Goal: Complete application form

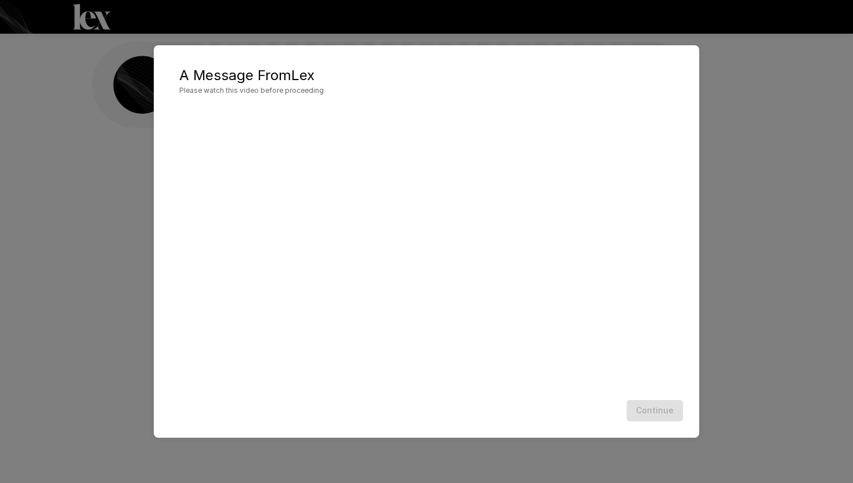
scroll to position [1, 0]
click at [653, 410] on button "Continue" at bounding box center [655, 410] width 56 height 21
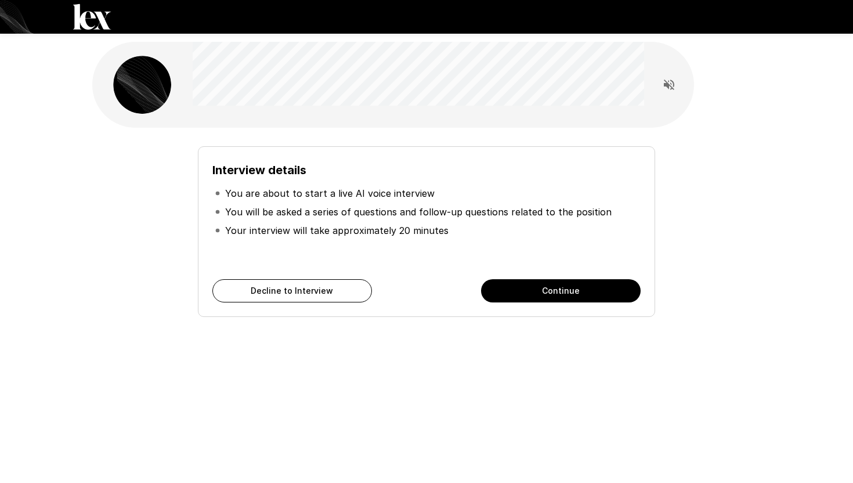
click at [591, 298] on button "Continue" at bounding box center [561, 290] width 160 height 23
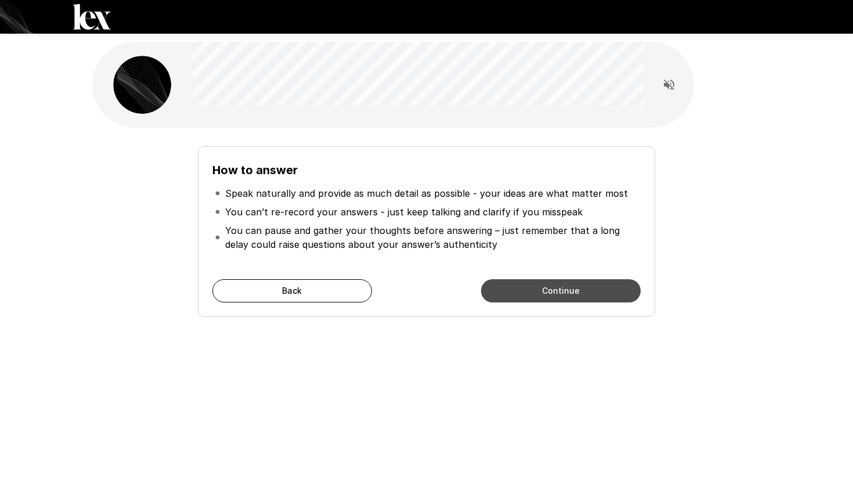
click at [591, 298] on button "Continue" at bounding box center [561, 290] width 160 height 23
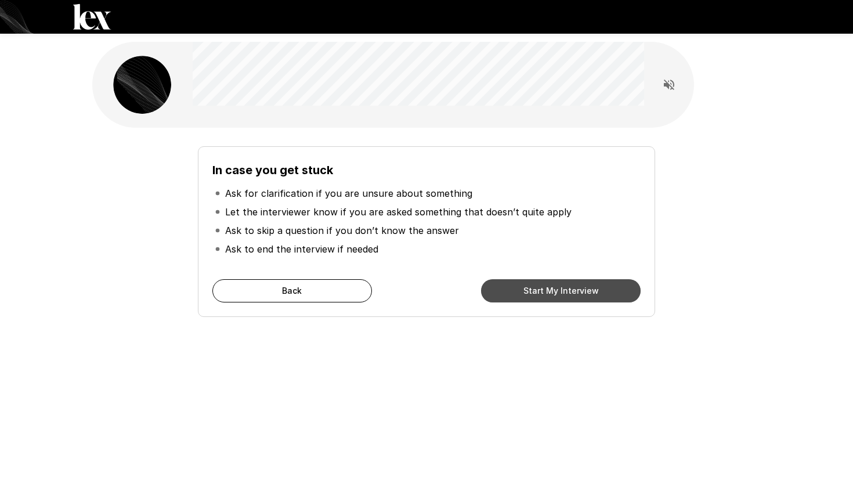
click at [587, 291] on button "Start My Interview" at bounding box center [561, 290] width 160 height 23
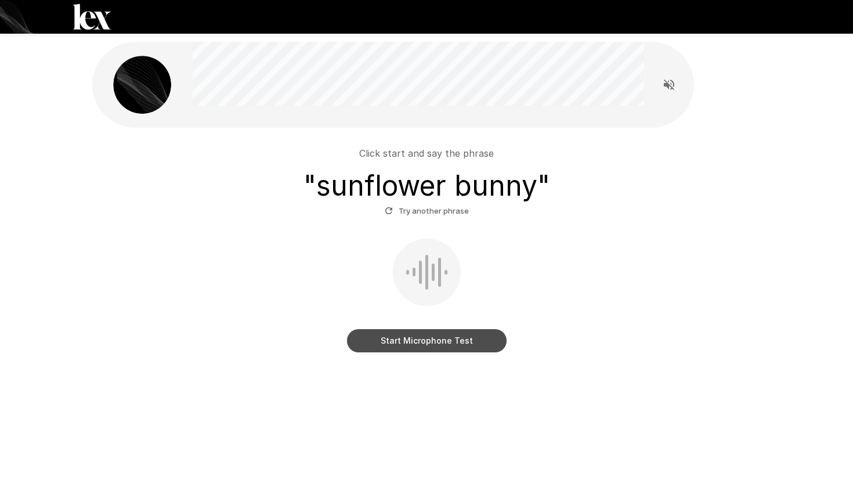
click at [453, 339] on button "Start Microphone Test" at bounding box center [427, 340] width 160 height 23
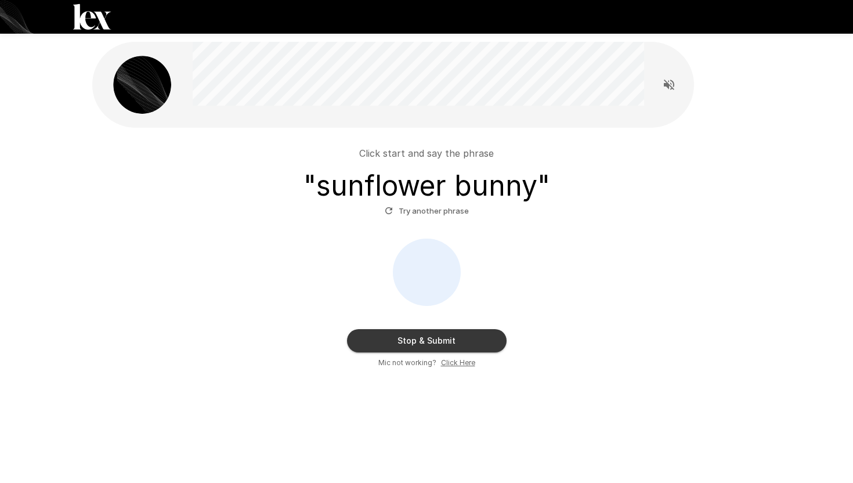
click at [453, 339] on button "Stop & Submit" at bounding box center [427, 340] width 160 height 23
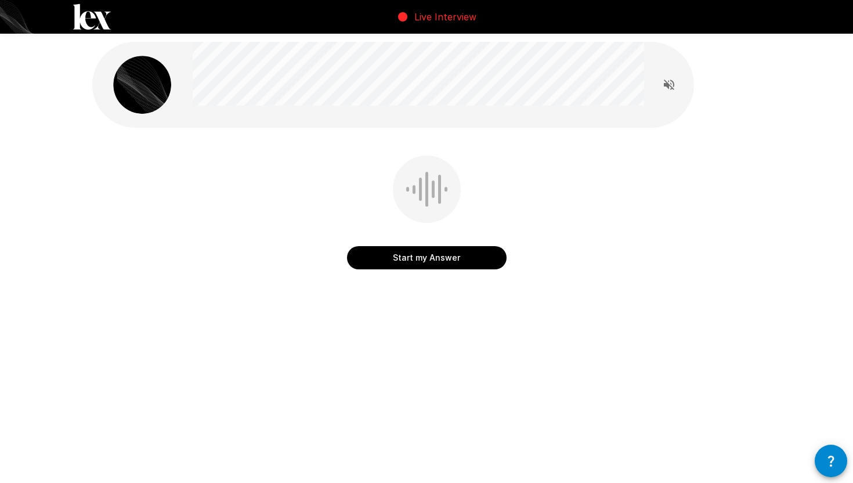
click at [450, 254] on button "Start my Answer" at bounding box center [427, 257] width 160 height 23
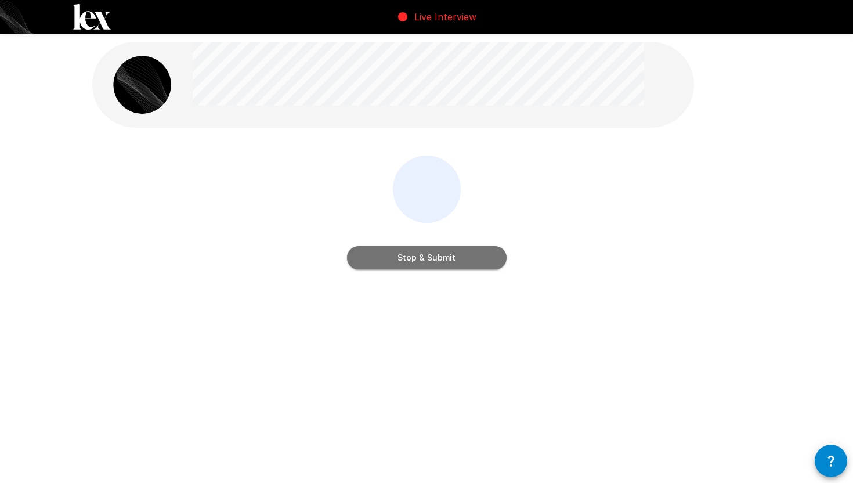
click at [450, 254] on button "Stop & Submit" at bounding box center [427, 257] width 160 height 23
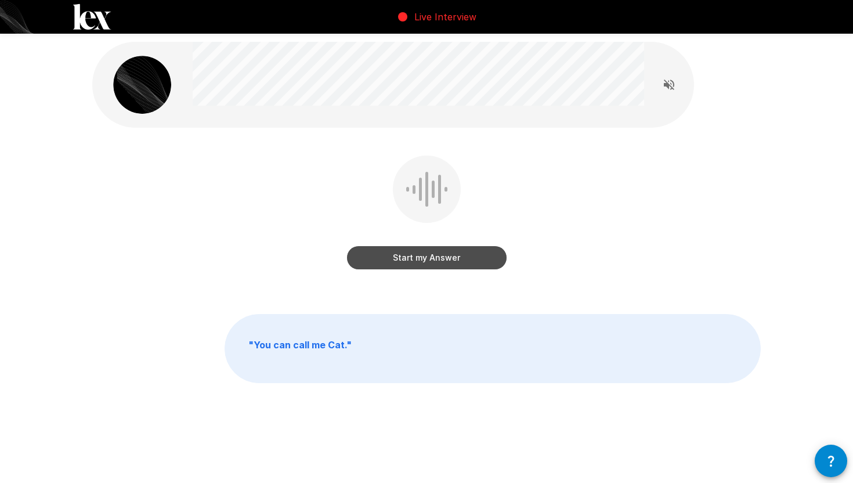
click at [441, 260] on button "Start my Answer" at bounding box center [427, 257] width 160 height 23
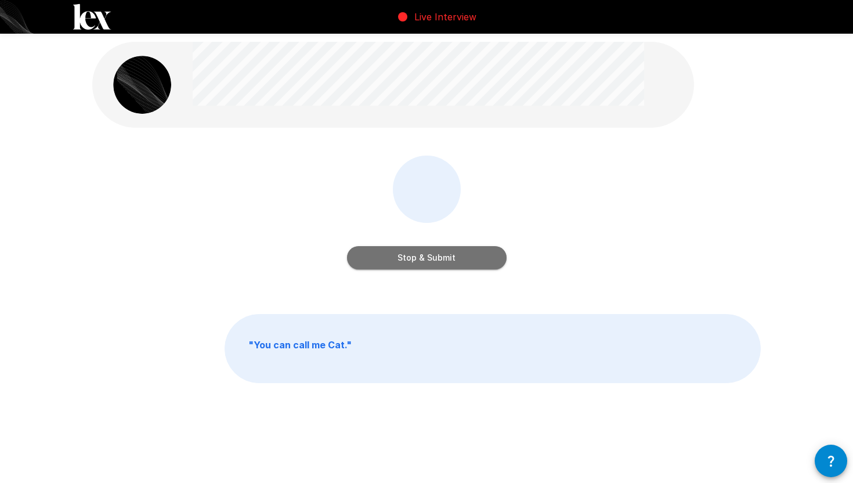
click at [441, 260] on button "Stop & Submit" at bounding box center [427, 257] width 160 height 23
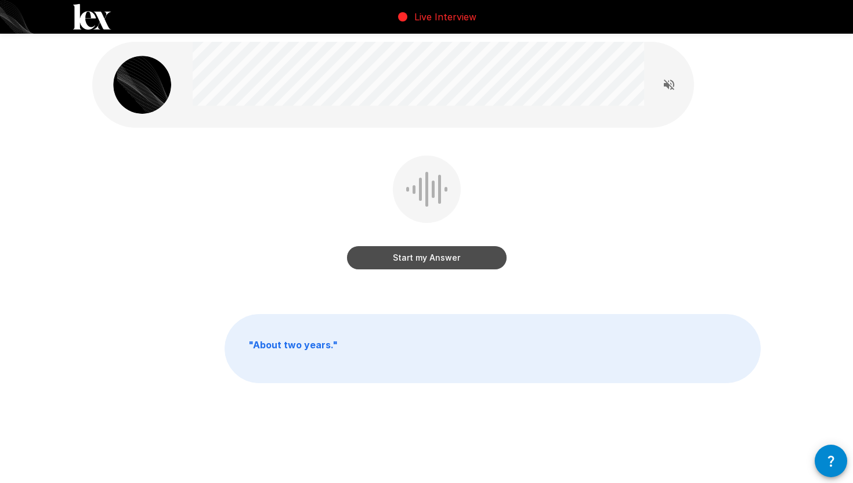
click at [441, 260] on button "Start my Answer" at bounding box center [427, 257] width 160 height 23
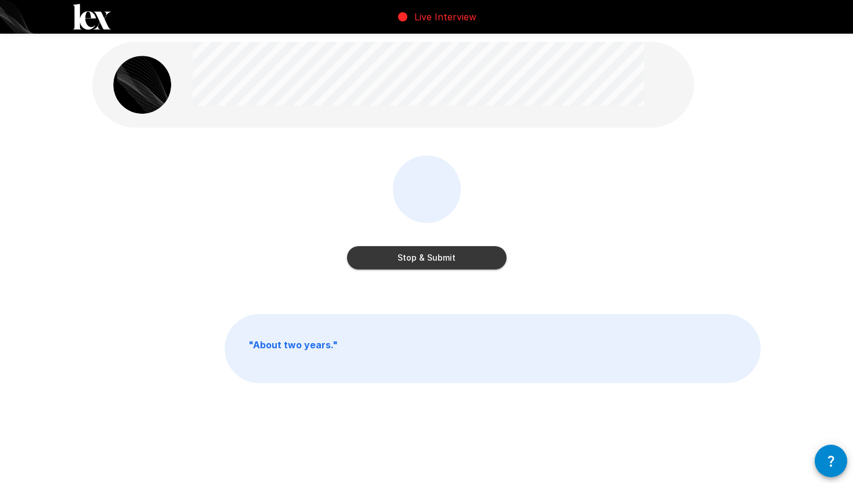
click at [441, 259] on button "Stop & Submit" at bounding box center [427, 257] width 160 height 23
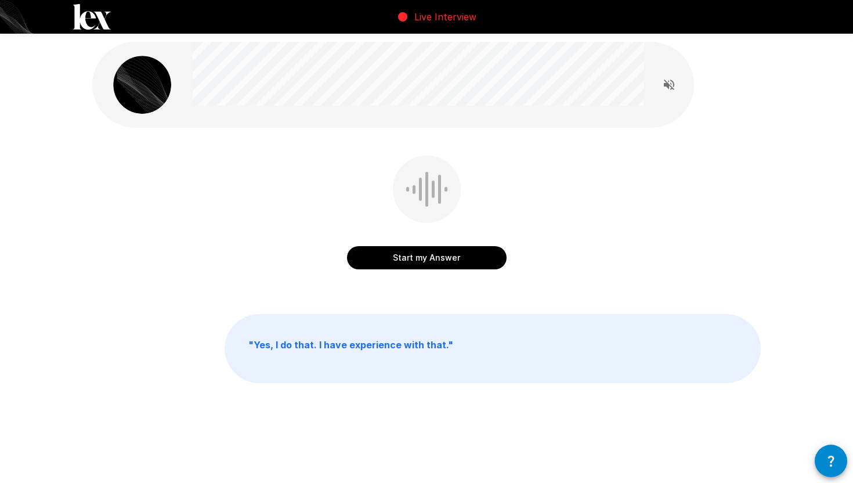
click at [435, 262] on button "Start my Answer" at bounding box center [427, 257] width 160 height 23
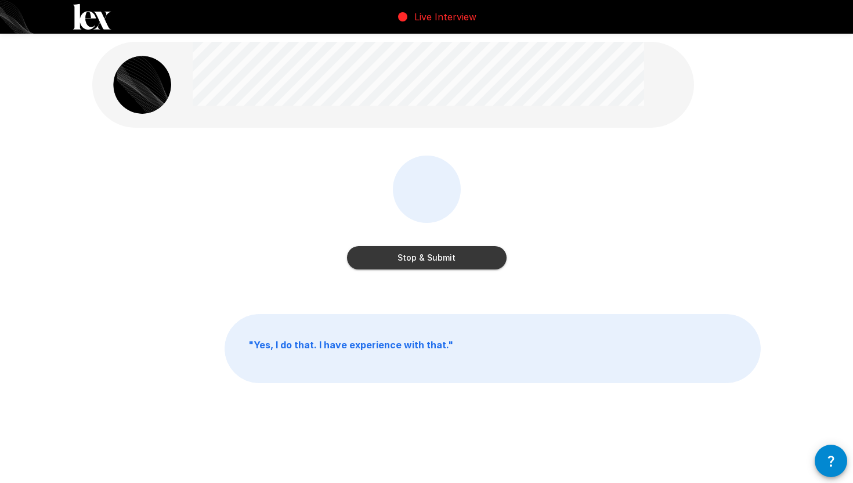
click at [435, 262] on button "Stop & Submit" at bounding box center [427, 257] width 160 height 23
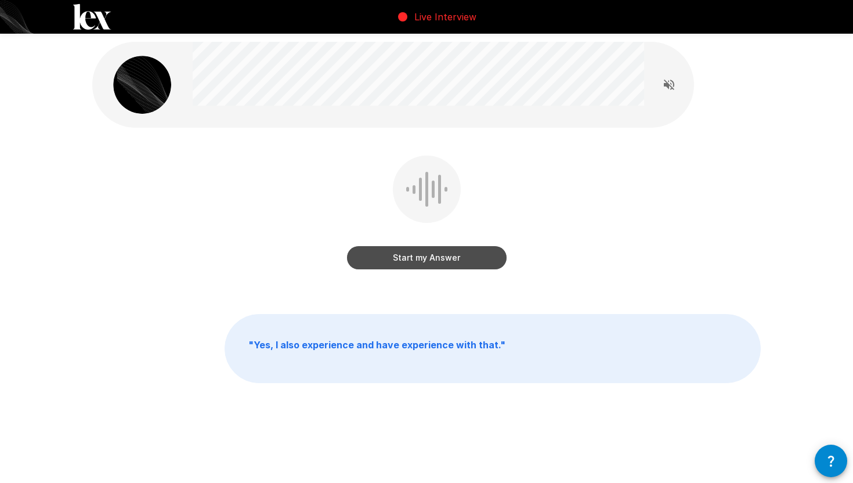
click at [434, 253] on button "Start my Answer" at bounding box center [427, 257] width 160 height 23
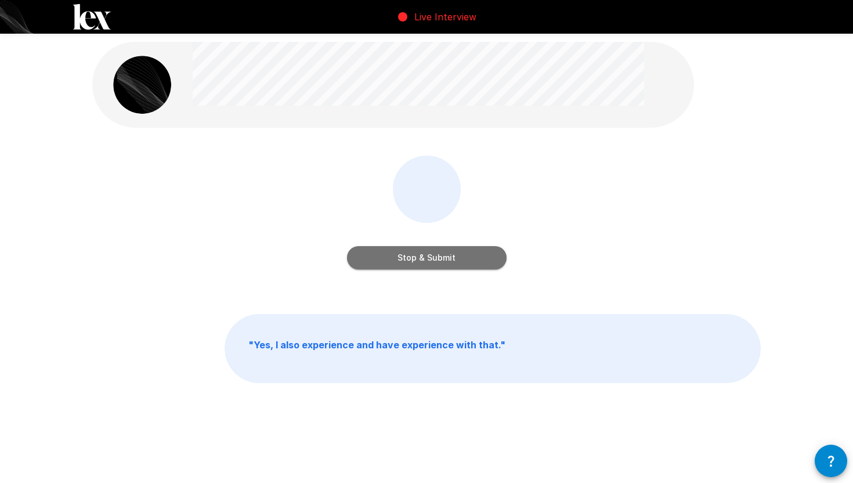
click at [434, 253] on button "Stop & Submit" at bounding box center [427, 257] width 160 height 23
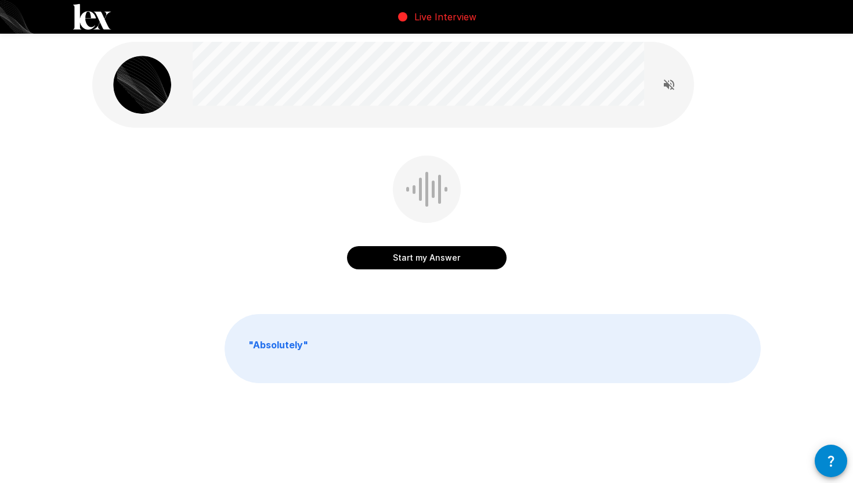
click at [434, 262] on button "Start my Answer" at bounding box center [427, 257] width 160 height 23
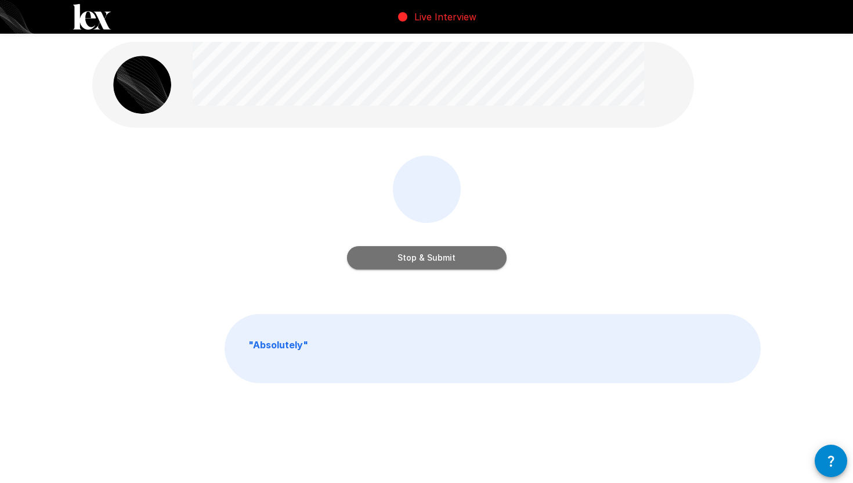
click at [434, 262] on button "Stop & Submit" at bounding box center [427, 257] width 160 height 23
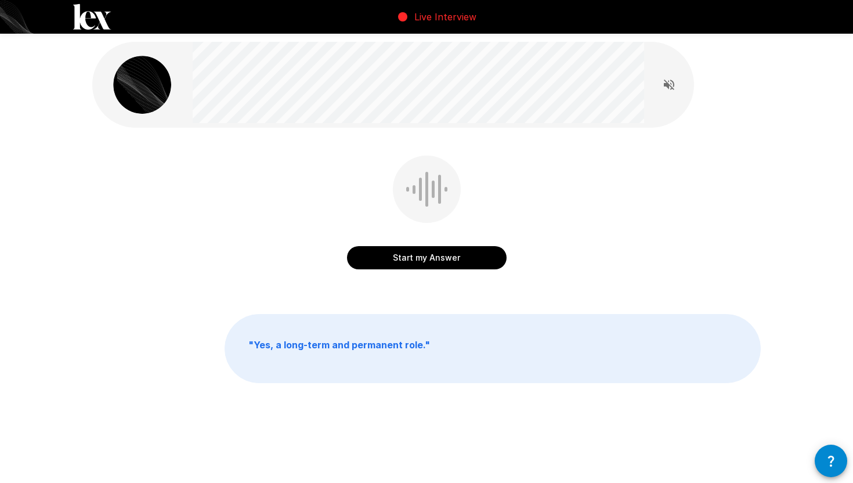
click at [435, 257] on button "Start my Answer" at bounding box center [427, 257] width 160 height 23
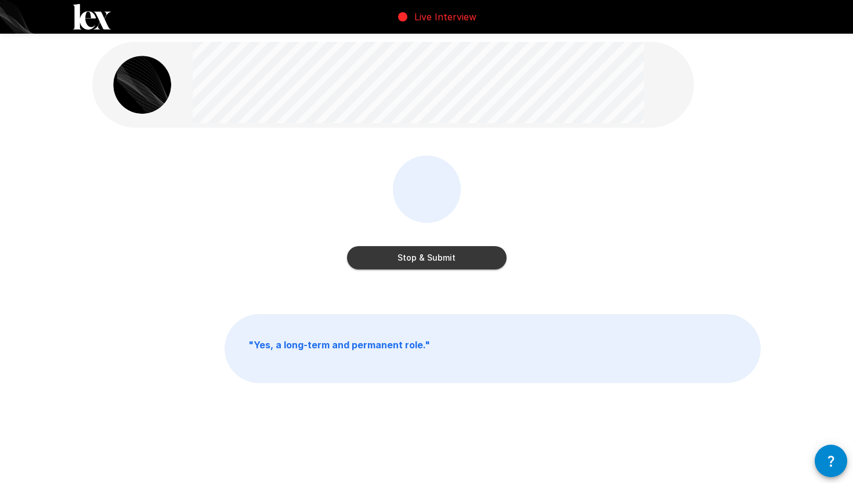
click at [435, 257] on button "Stop & Submit" at bounding box center [427, 257] width 160 height 23
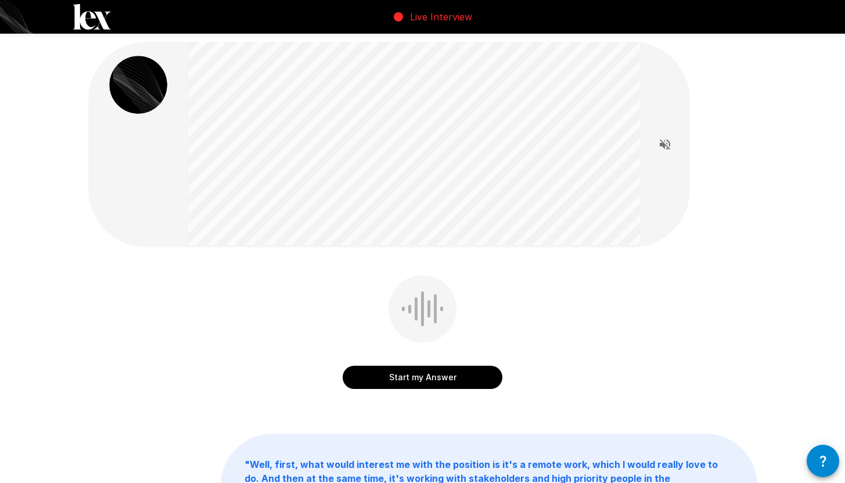
click at [425, 379] on button "Start my Answer" at bounding box center [422, 377] width 160 height 23
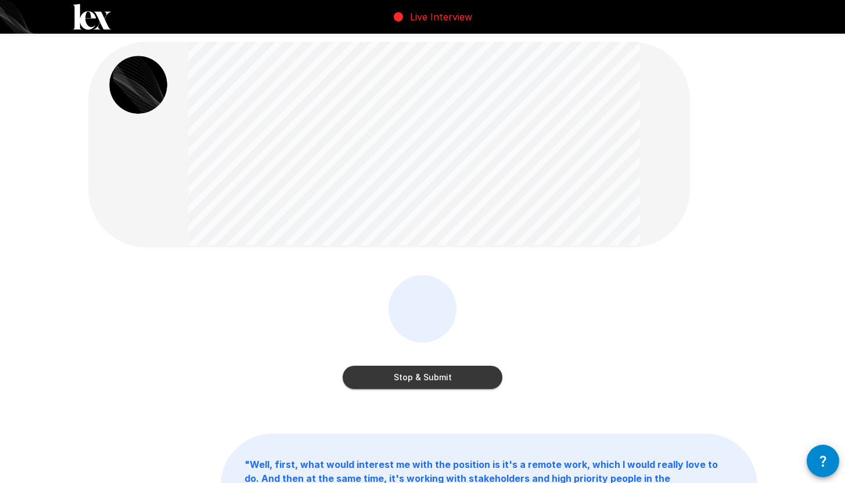
click at [425, 379] on button "Stop & Submit" at bounding box center [422, 377] width 160 height 23
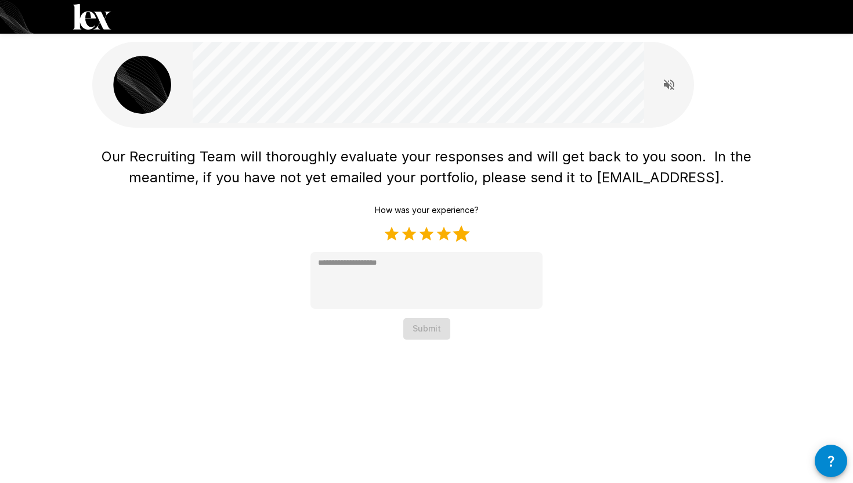
click at [465, 233] on label "5 Stars" at bounding box center [461, 233] width 17 height 17
type textarea "*"
click at [434, 327] on button "Submit" at bounding box center [426, 328] width 47 height 21
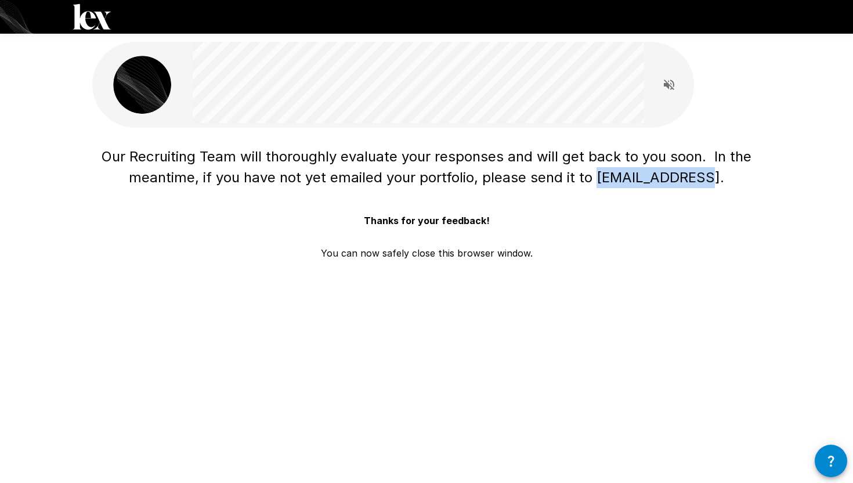
drag, startPoint x: 604, startPoint y: 179, endPoint x: 704, endPoint y: 177, distance: 100.4
click at [704, 177] on span "Our Recruiting Team will thoroughly evaluate your responses and will get back t…" at bounding box center [429, 167] width 654 height 38
copy span "[EMAIL_ADDRESS]"
